Goal: Find specific page/section: Find specific page/section

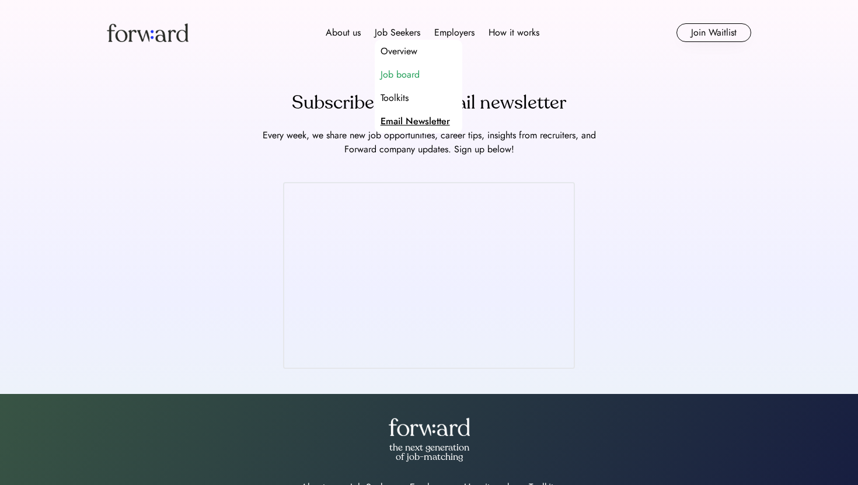
click at [391, 74] on div "Job board" at bounding box center [400, 75] width 39 height 14
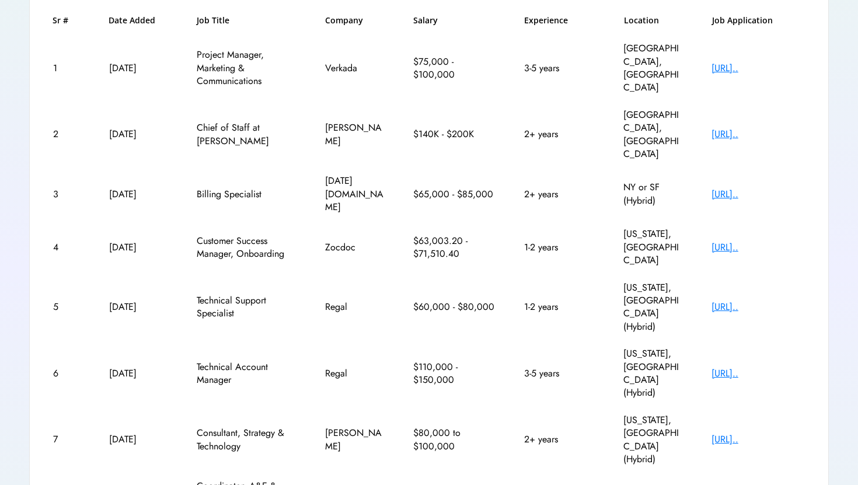
scroll to position [226, 0]
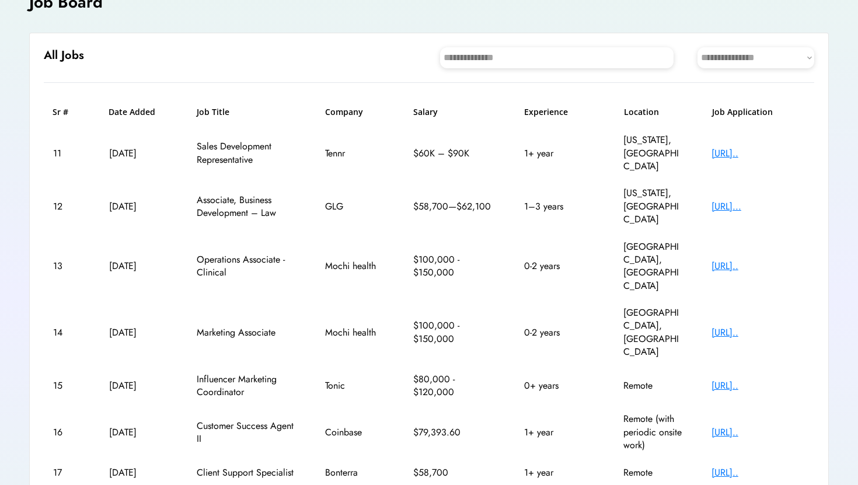
scroll to position [74, 0]
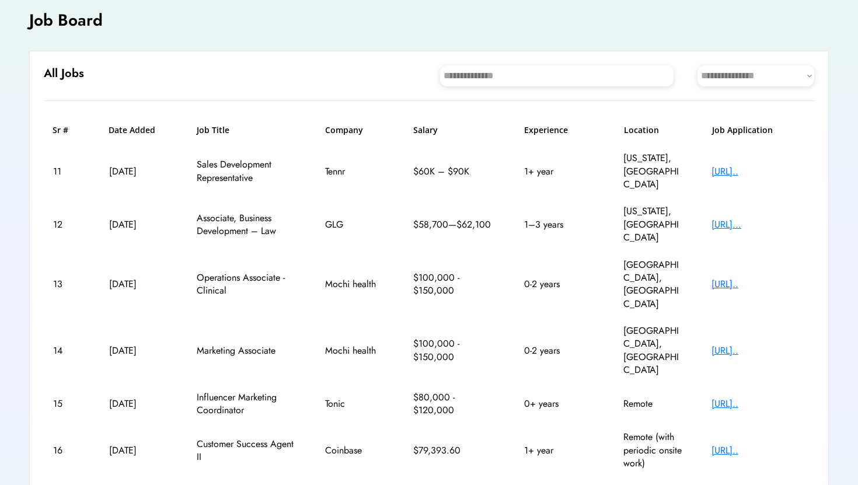
click at [511, 74] on input "input" at bounding box center [556, 75] width 233 height 21
type input "*"
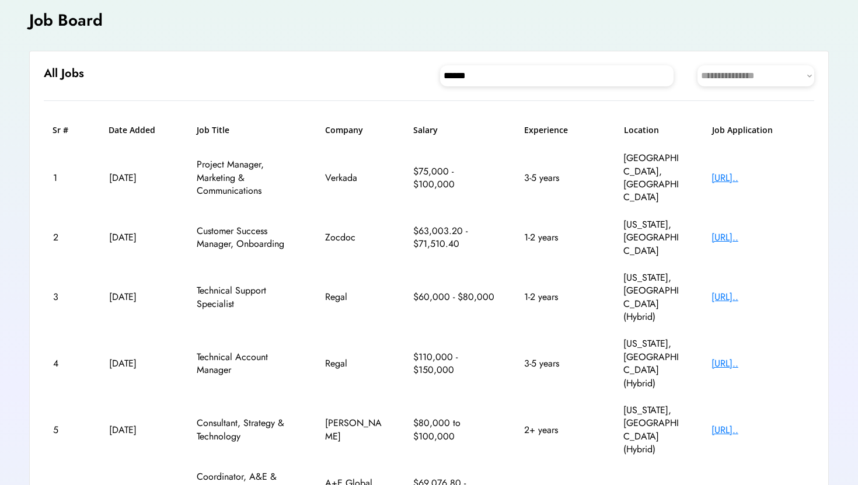
type input "******"
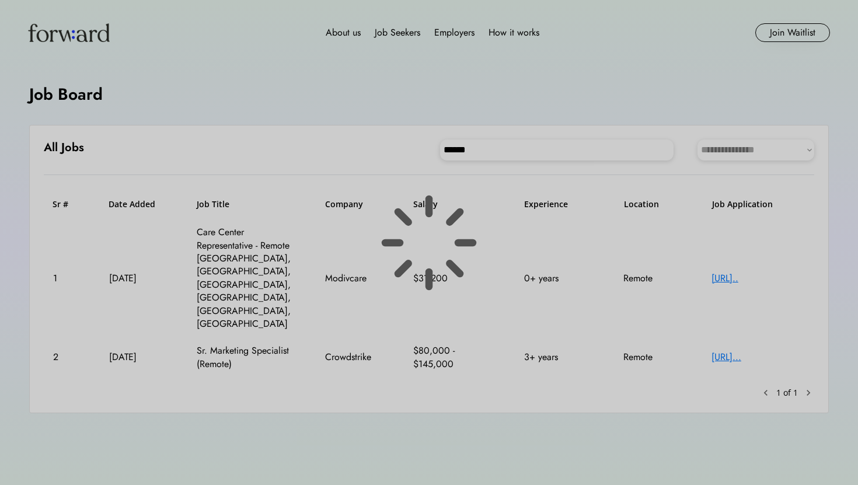
scroll to position [0, 0]
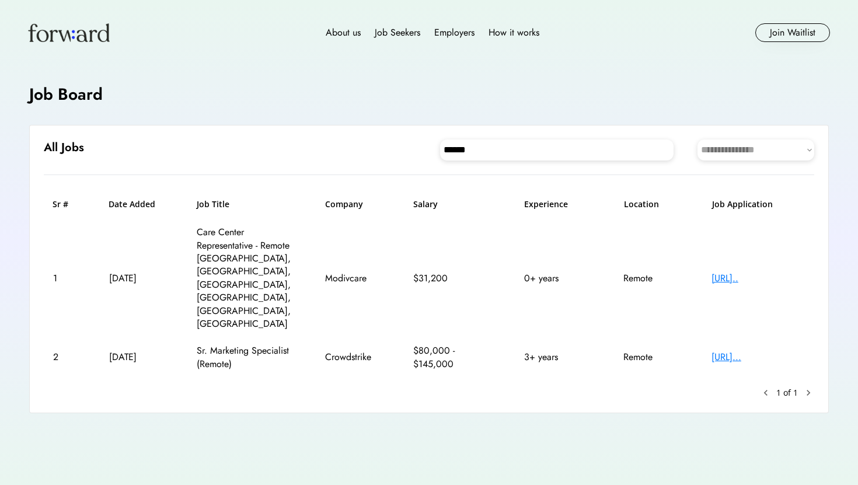
click at [733, 272] on div "[URL].." at bounding box center [758, 278] width 93 height 13
